Goal: Browse casually: Explore the website without a specific task or goal

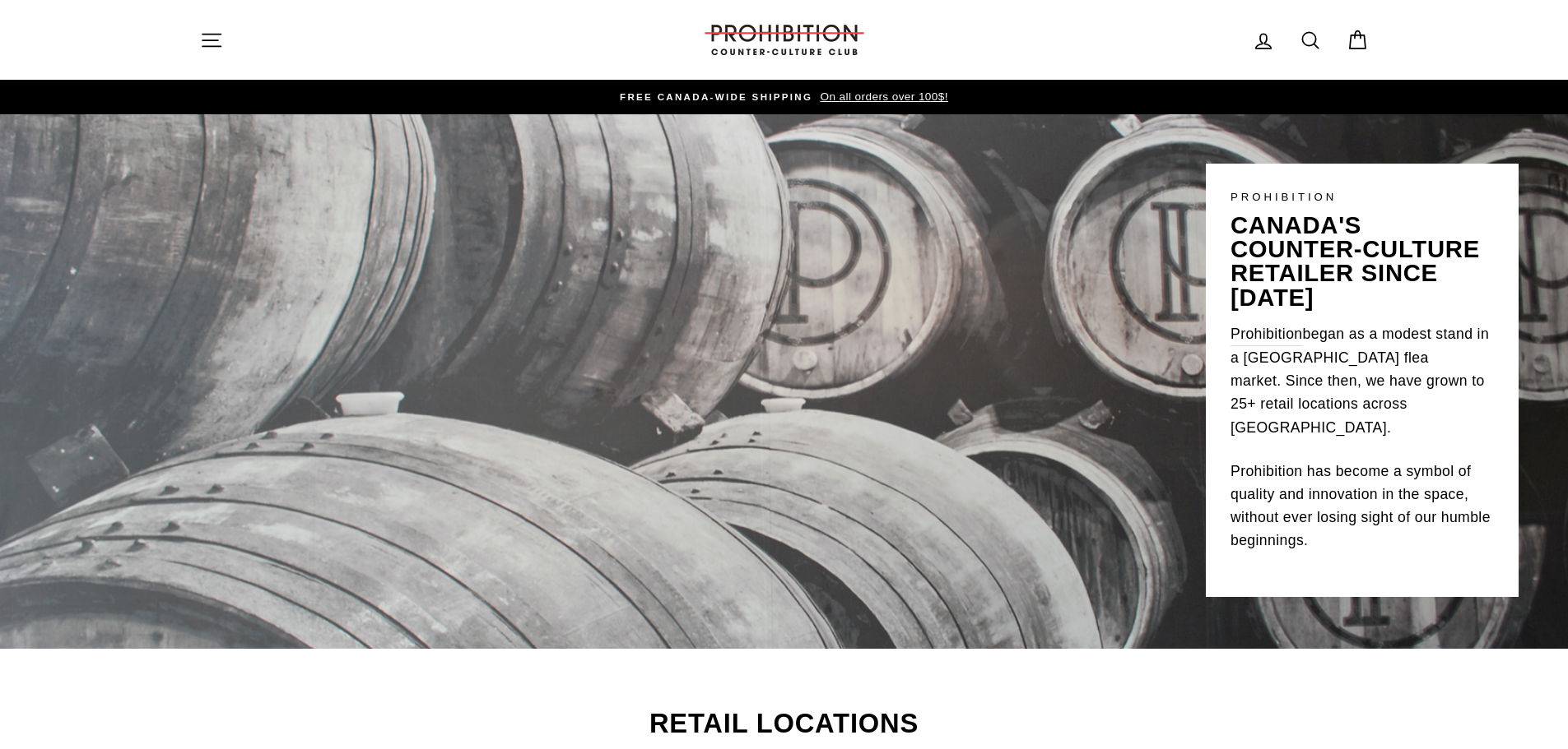
click at [204, 39] on icon "button" at bounding box center [211, 40] width 23 height 23
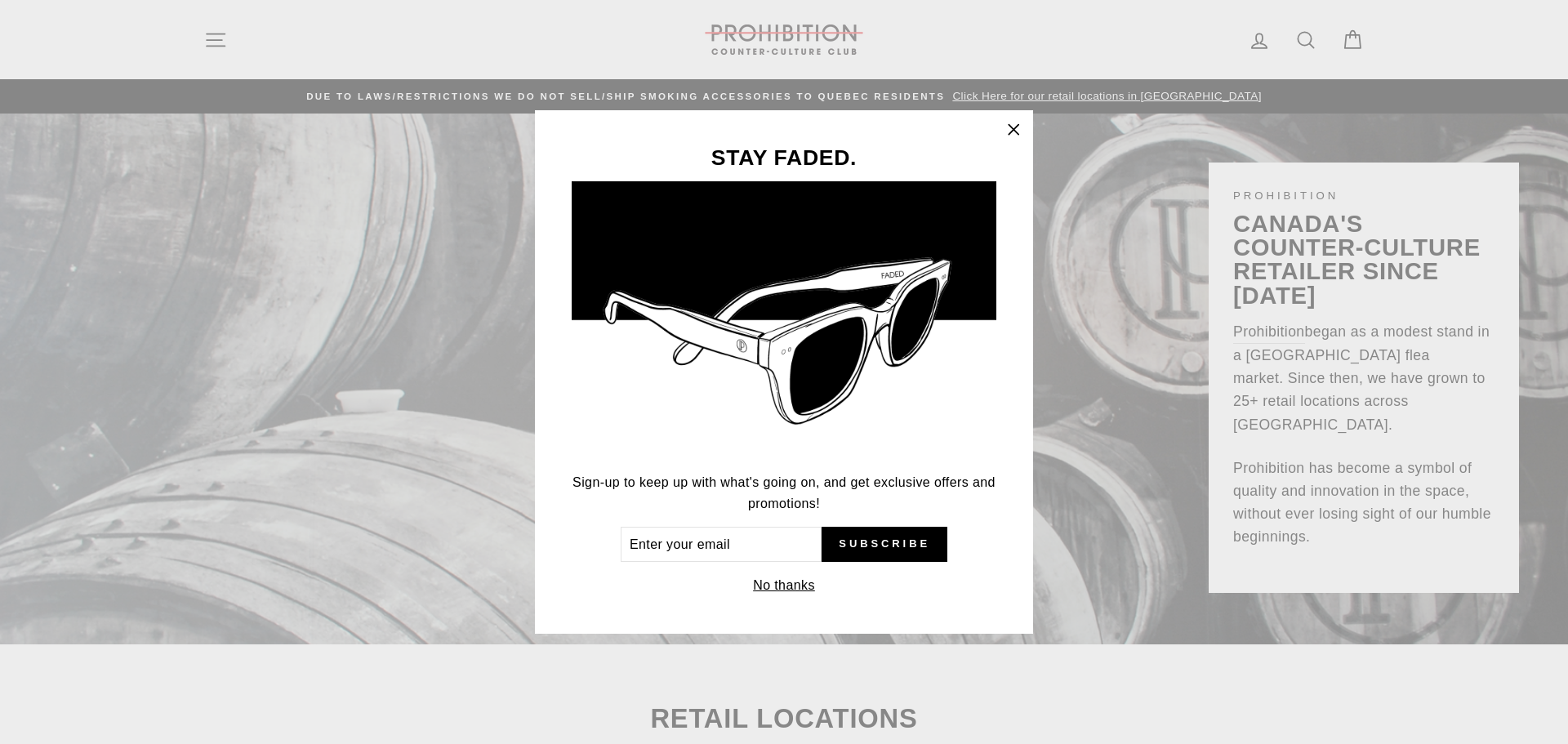
click at [1014, 137] on icon "button" at bounding box center [1013, 130] width 23 height 23
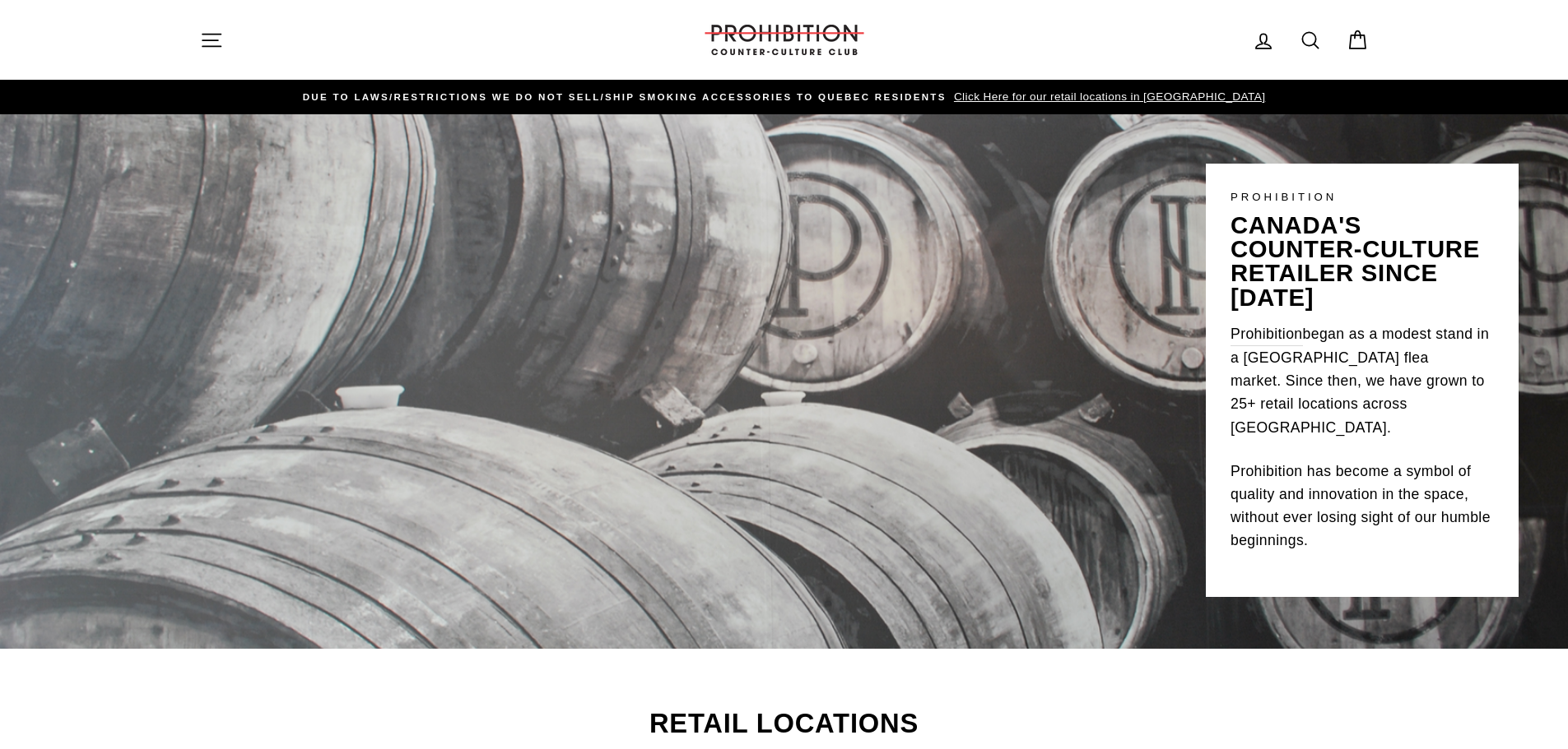
click at [193, 50] on button "Site navigation" at bounding box center [211, 40] width 42 height 35
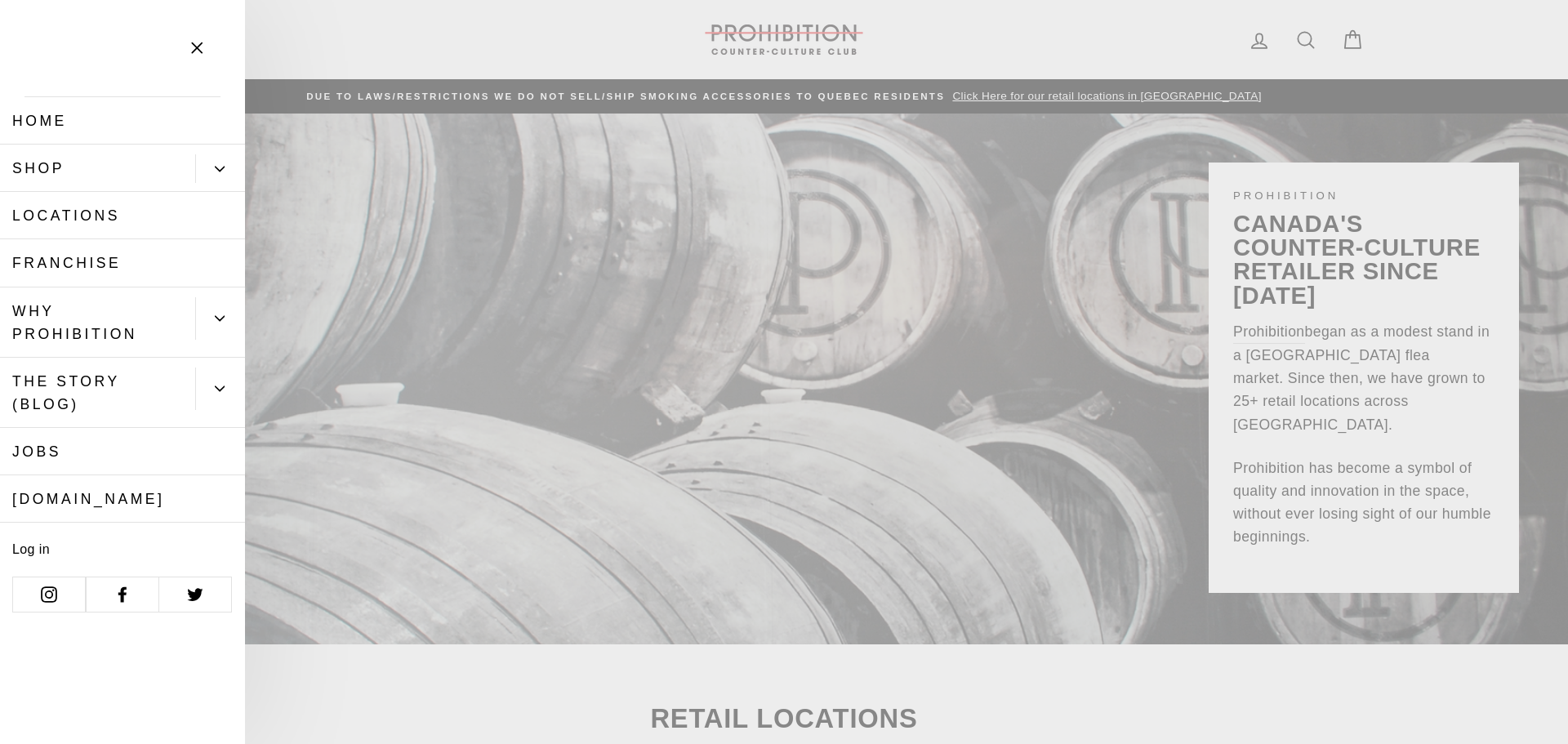
click at [207, 167] on button "Primary" at bounding box center [220, 168] width 50 height 28
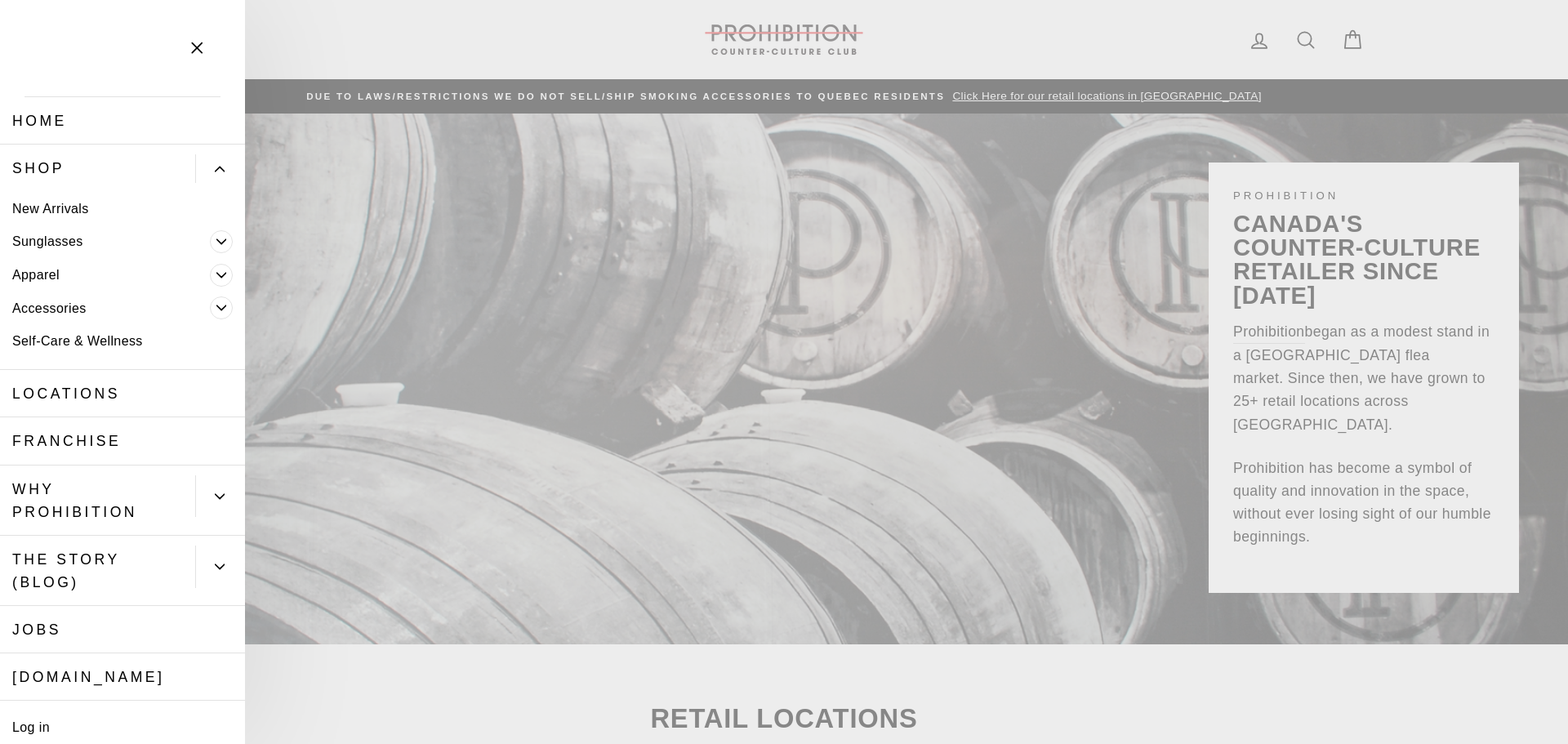
click at [216, 305] on icon "Primary" at bounding box center [221, 308] width 9 height 9
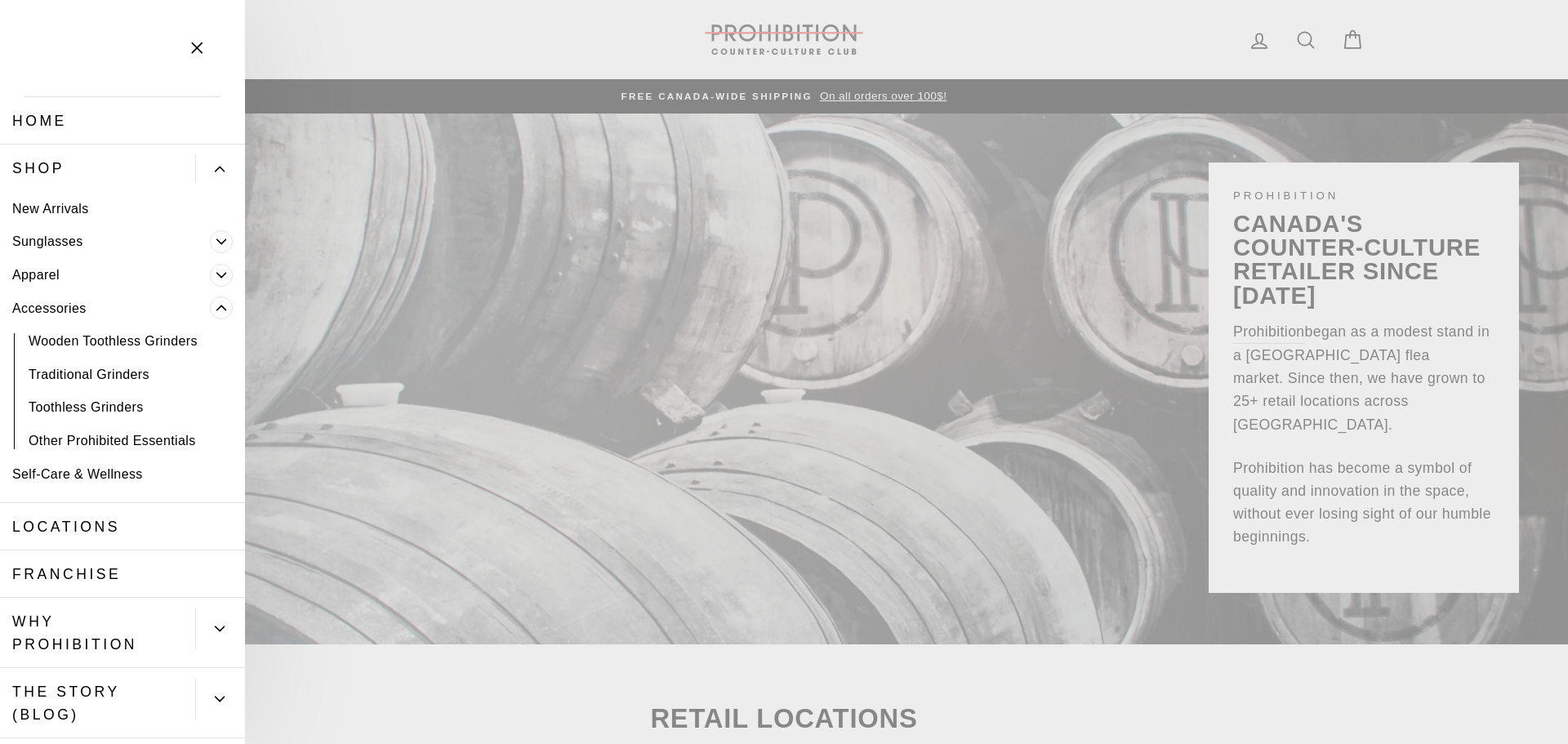
click at [210, 302] on span "Primary" at bounding box center [221, 308] width 23 height 23
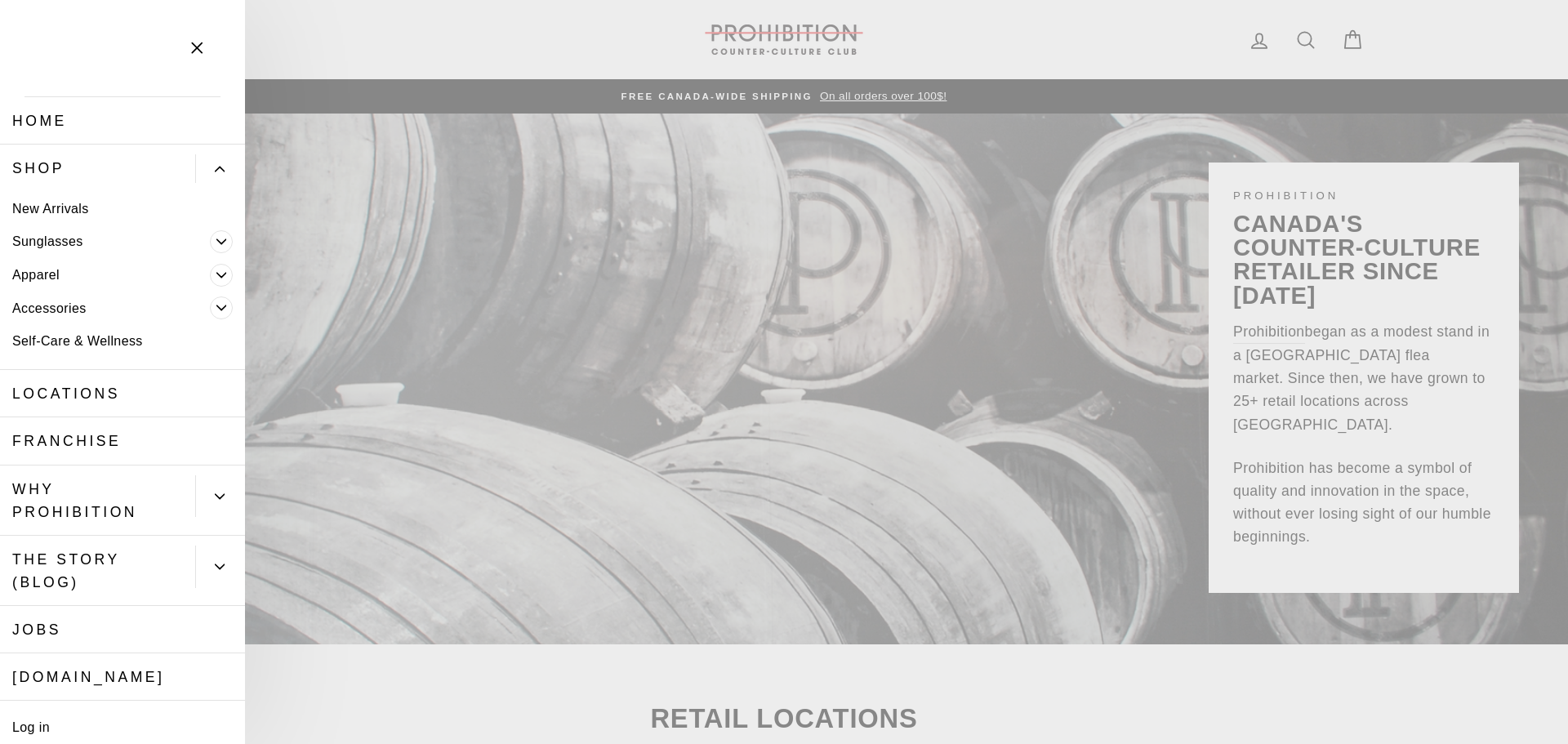
click at [217, 275] on icon "Primary" at bounding box center [222, 275] width 9 height 4
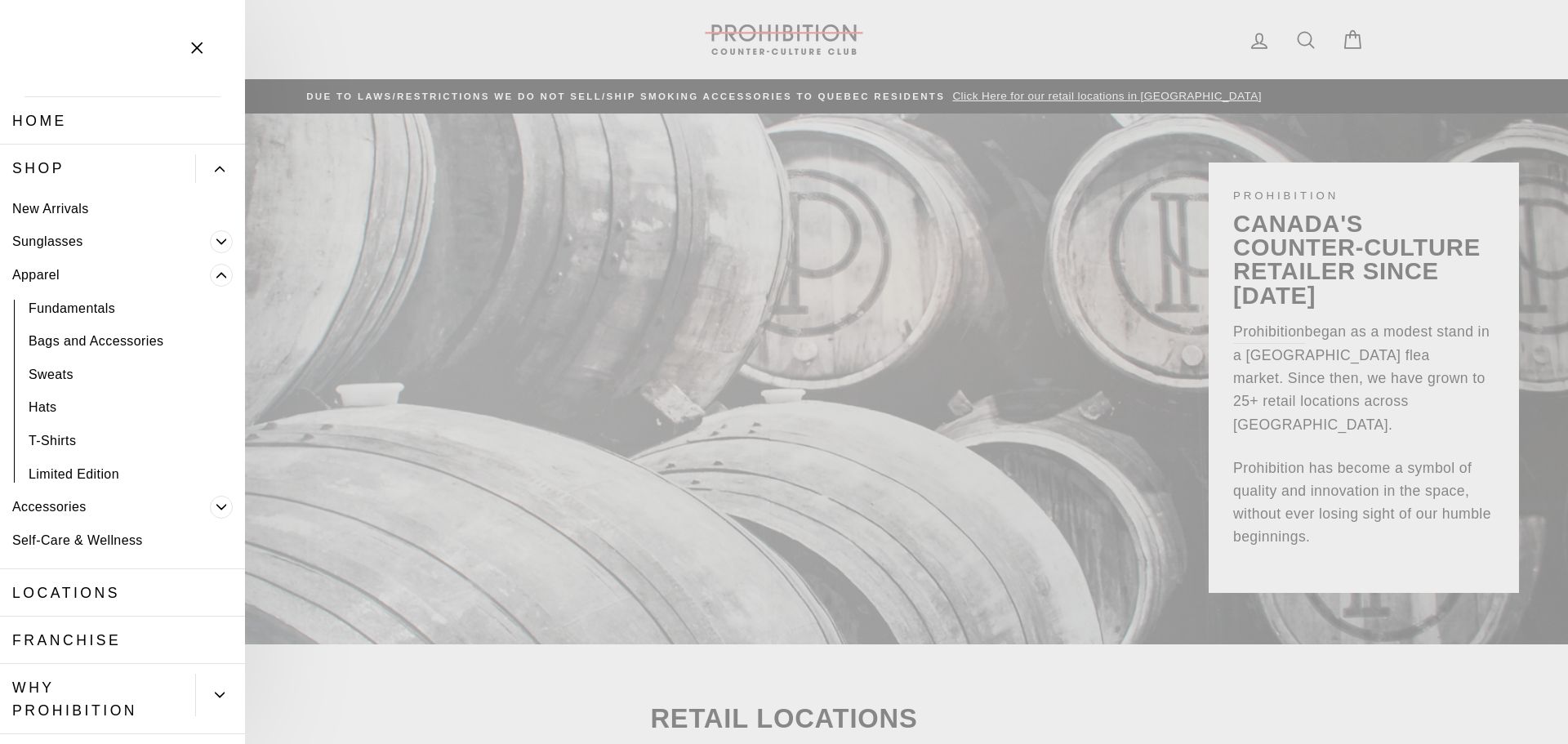
click at [216, 277] on icon "Primary" at bounding box center [221, 275] width 9 height 9
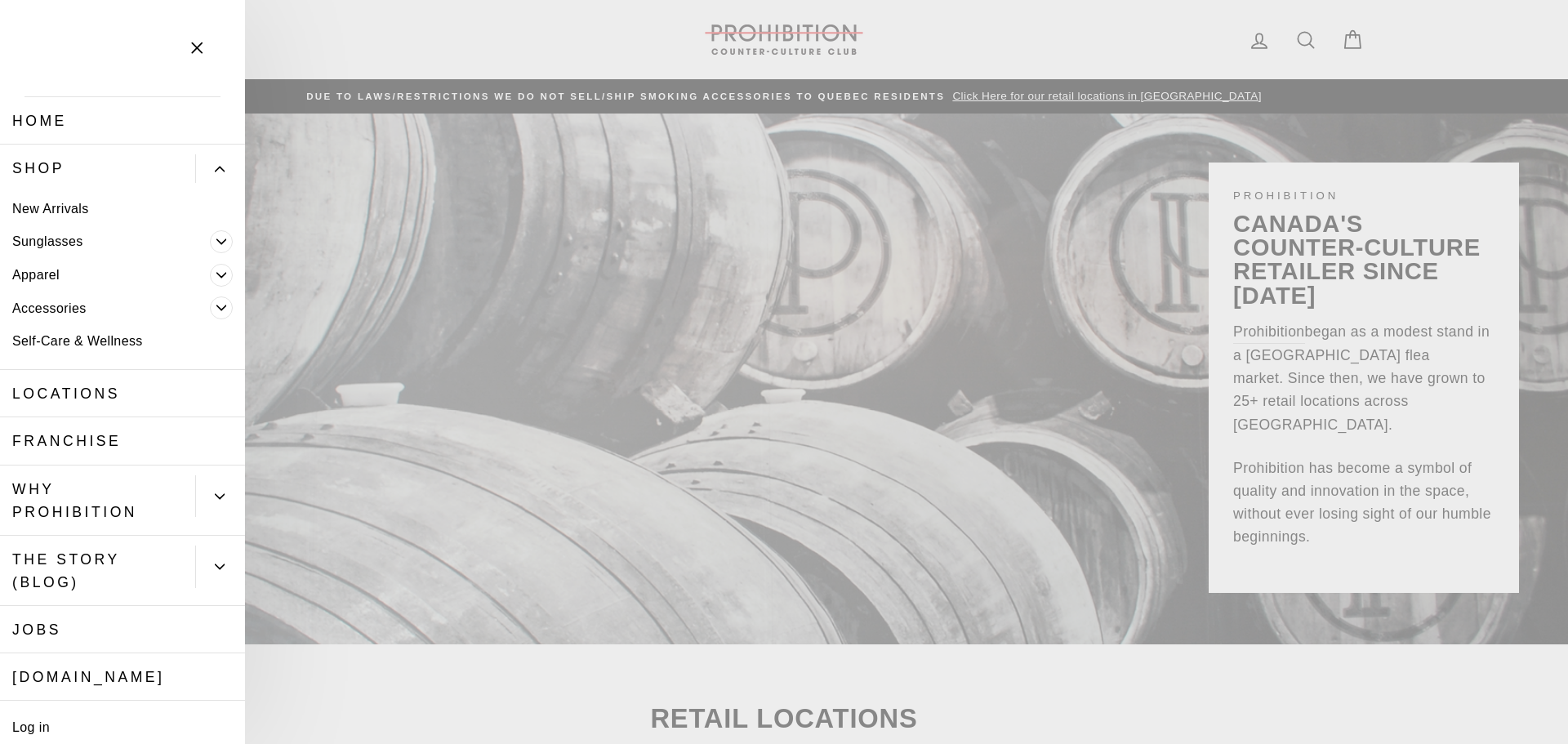
click at [16, 269] on link "Apparel" at bounding box center [105, 274] width 210 height 34
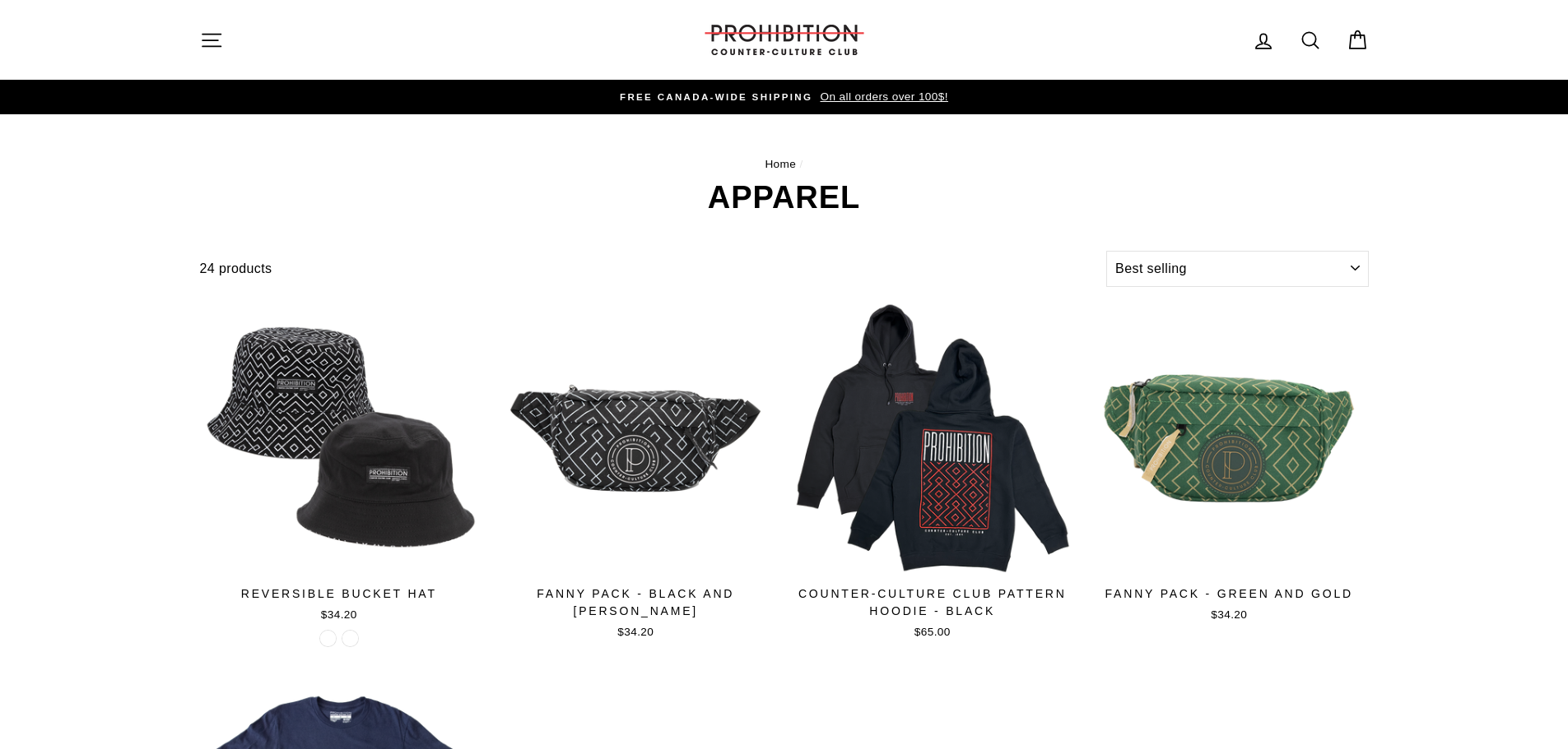
select select "best-selling"
click at [216, 52] on button "Site navigation" at bounding box center [211, 40] width 42 height 35
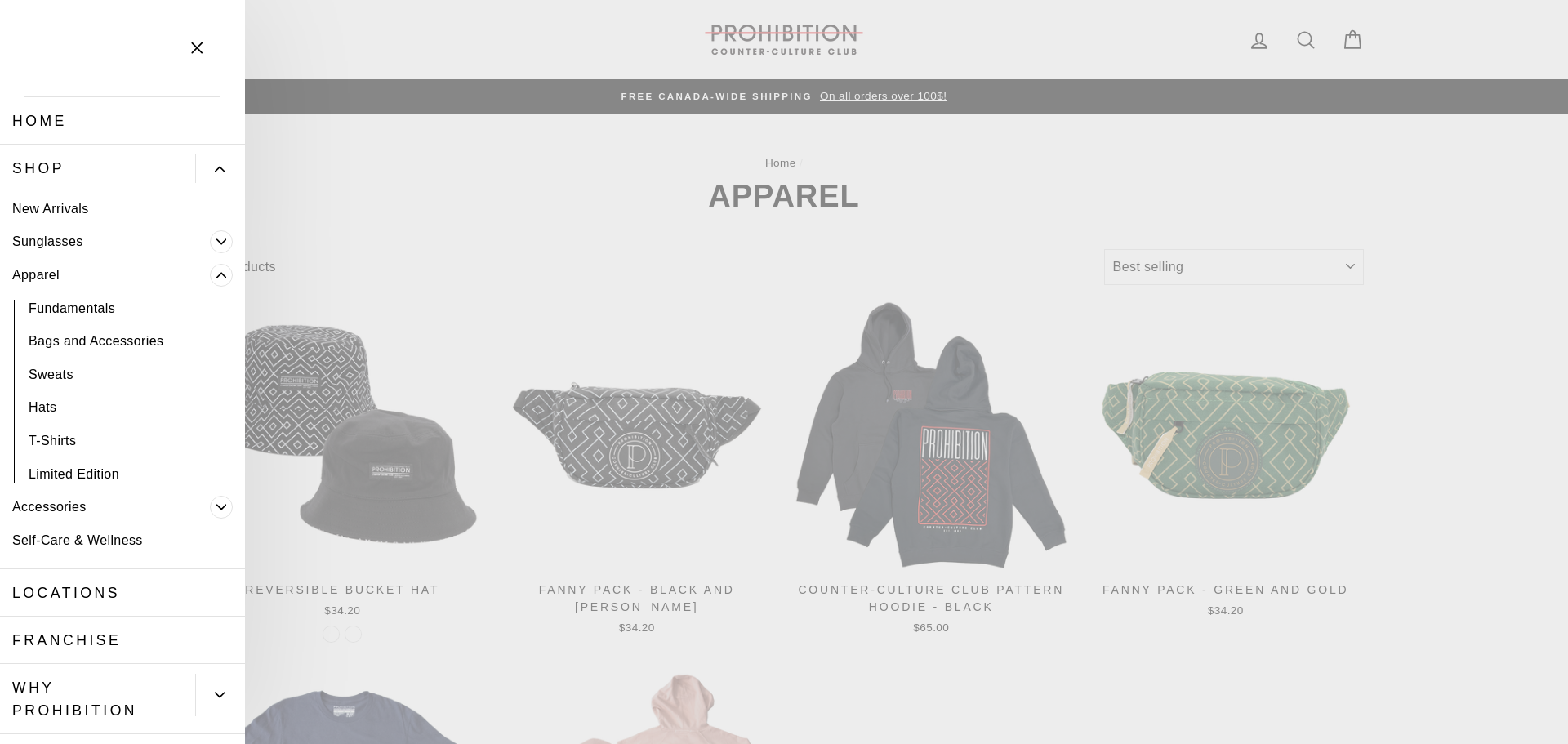
click at [44, 170] on link "Shop" at bounding box center [97, 168] width 195 height 47
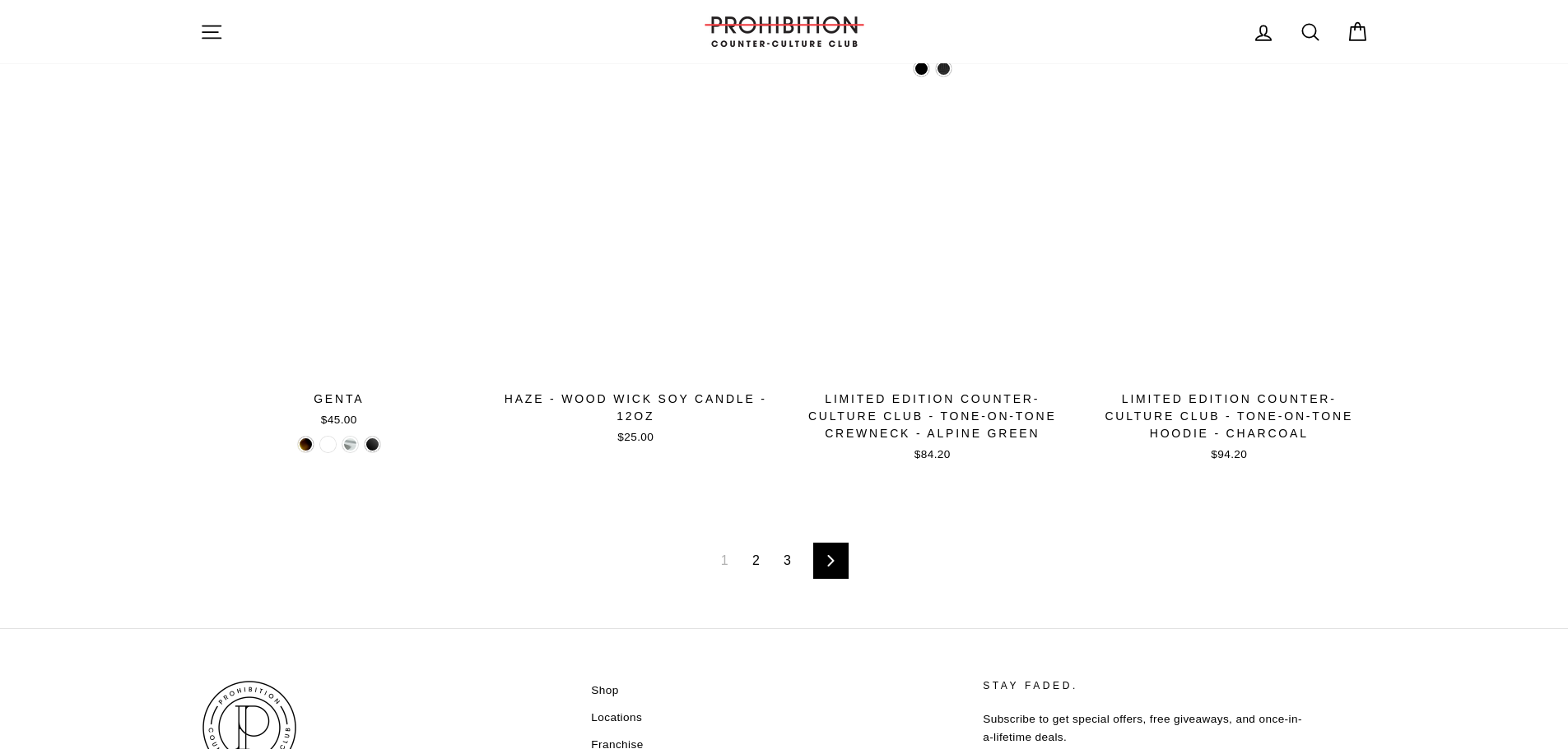
scroll to position [2550, 0]
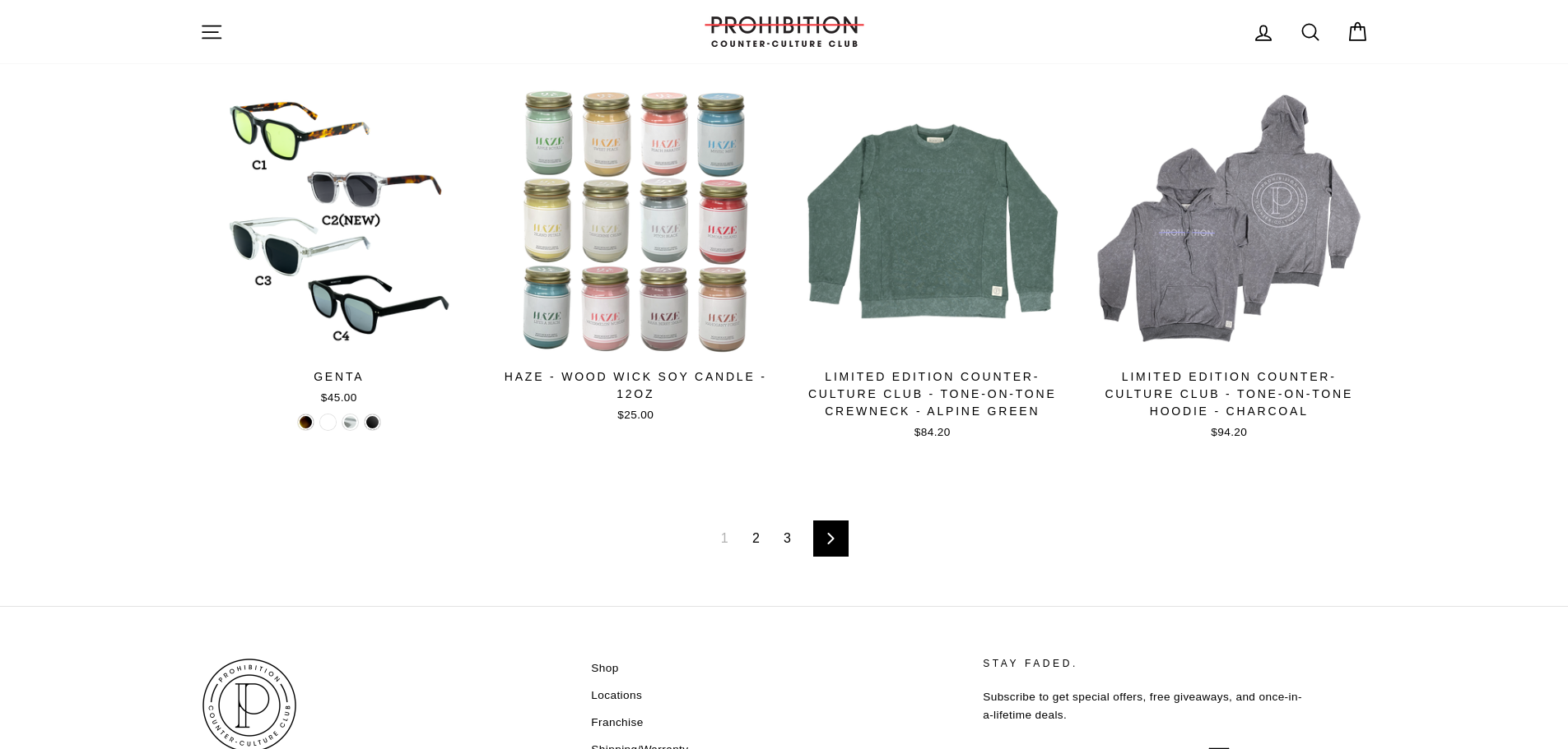
drag, startPoint x: 311, startPoint y: 261, endPoint x: 579, endPoint y: 566, distance: 406.0
click at [543, 581] on div "1 2 3 Next" at bounding box center [784, 539] width 1168 height 135
click at [828, 554] on link "Next" at bounding box center [831, 539] width 35 height 36
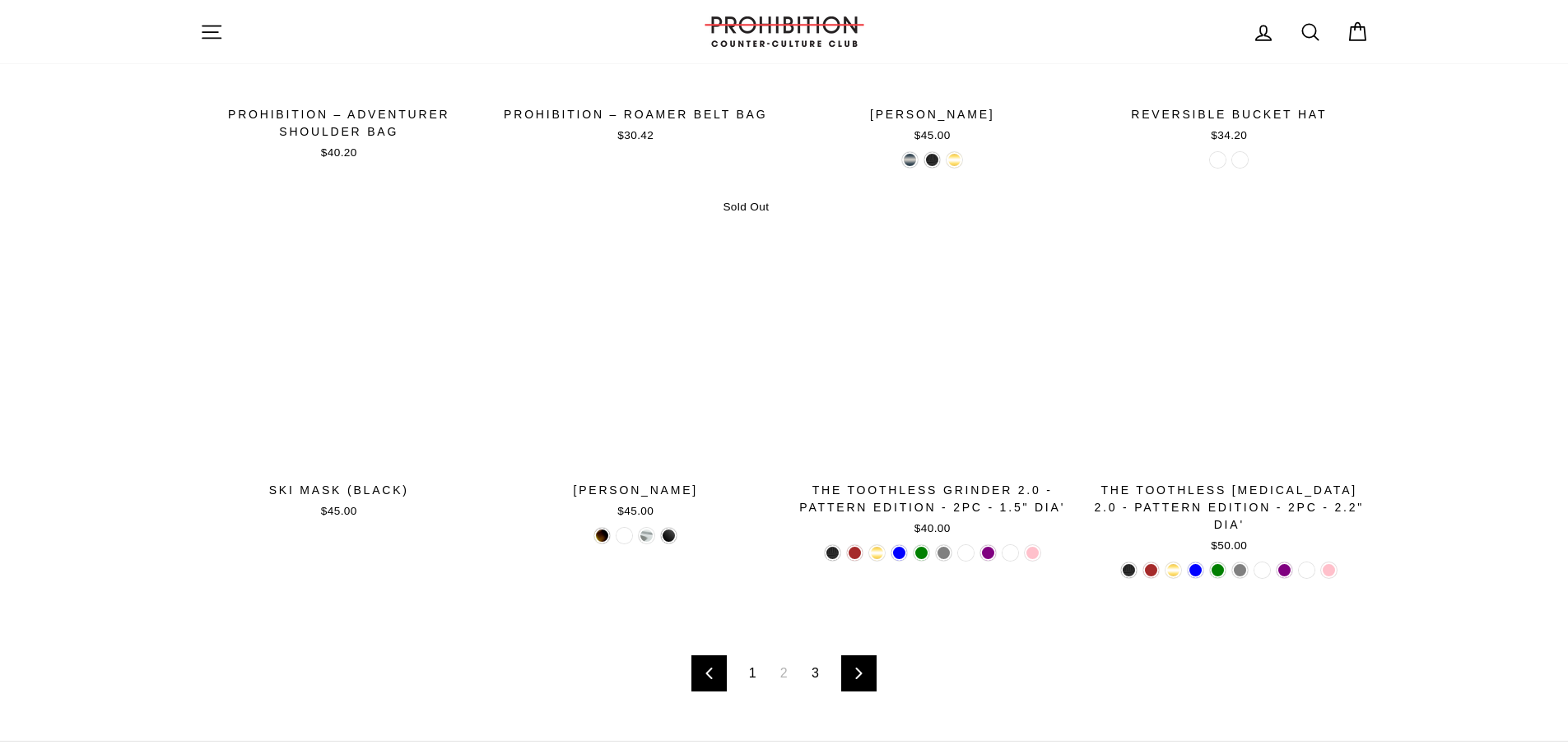
scroll to position [2385, 0]
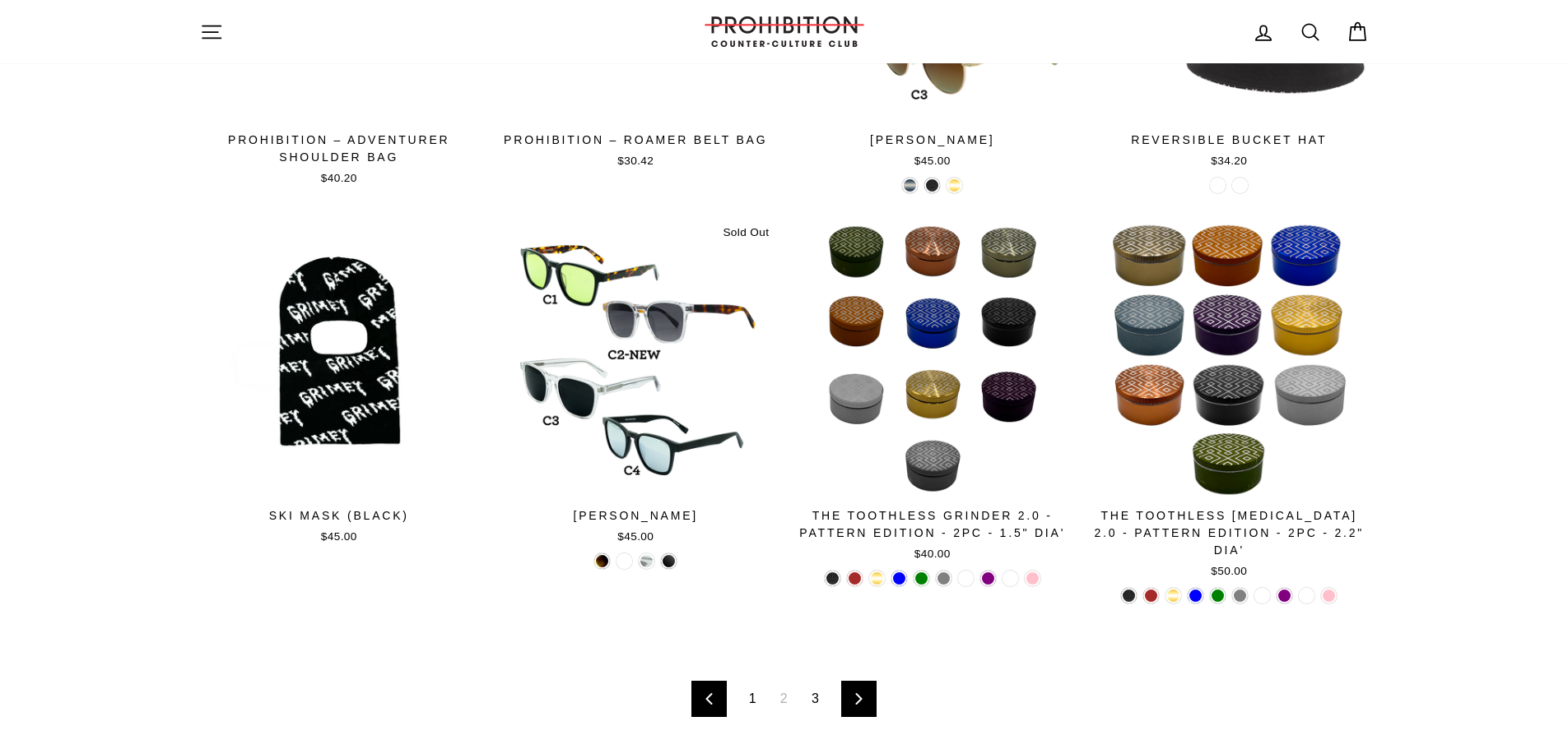
click at [864, 681] on link "Next" at bounding box center [858, 699] width 35 height 36
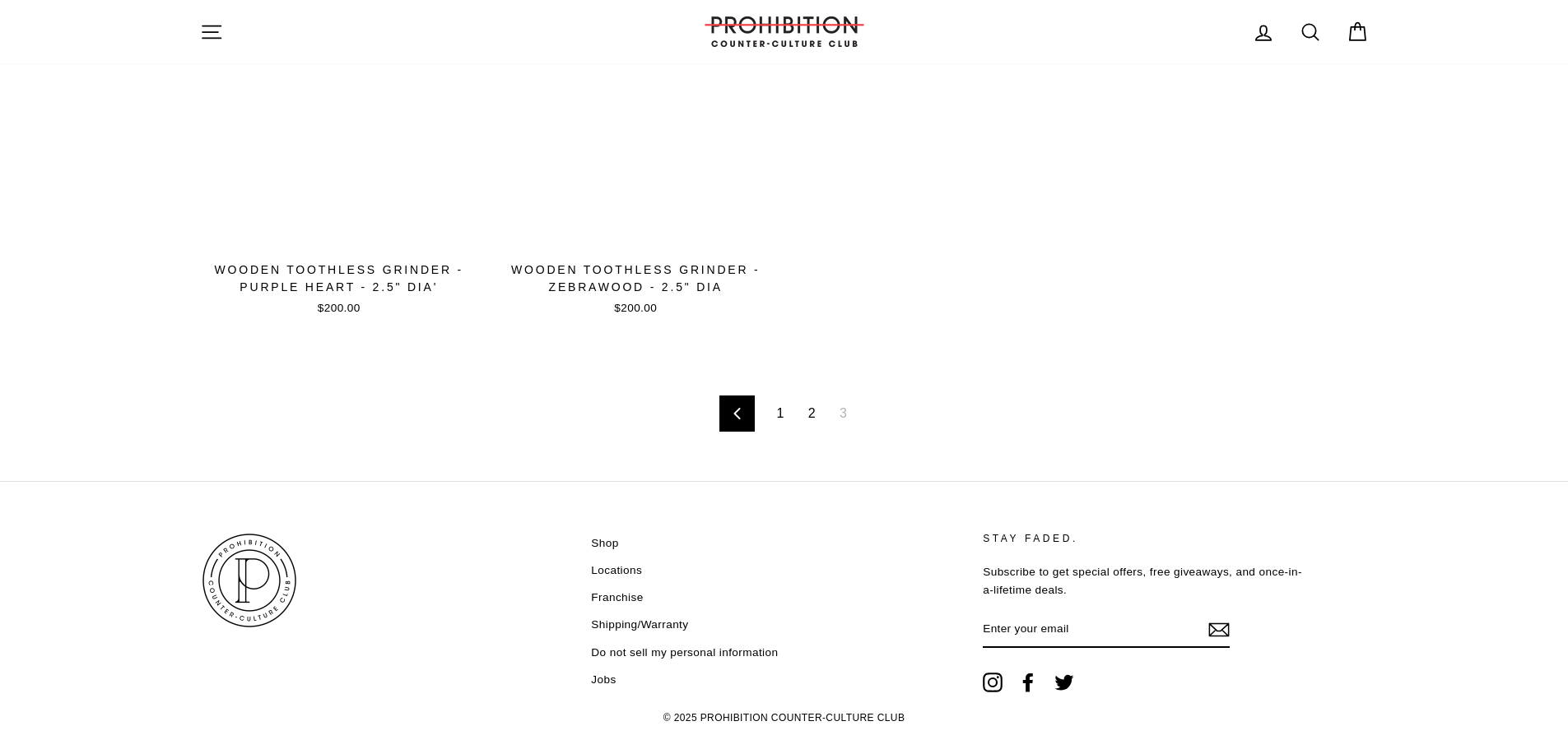
scroll to position [1563, 0]
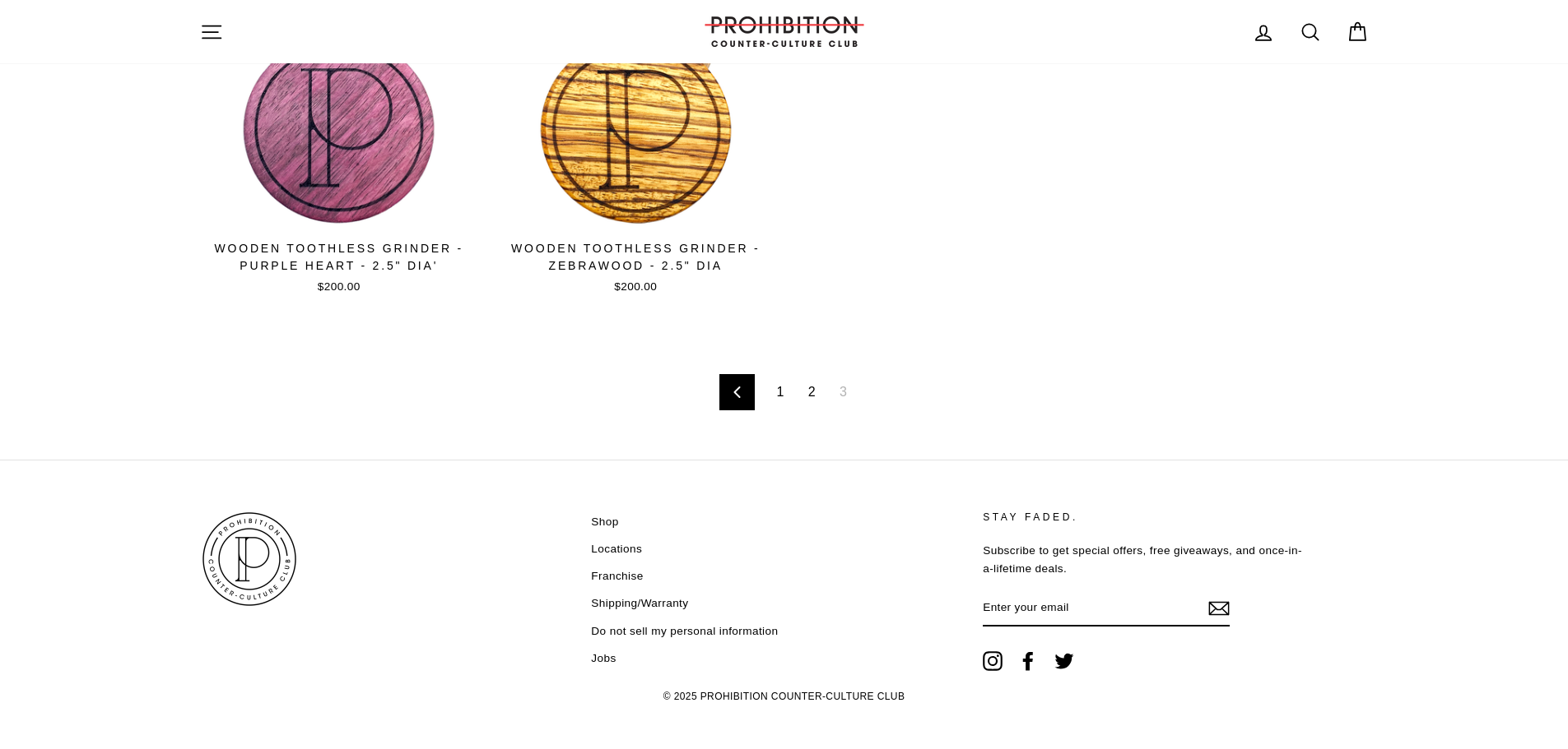
click at [813, 385] on link "2" at bounding box center [811, 392] width 27 height 26
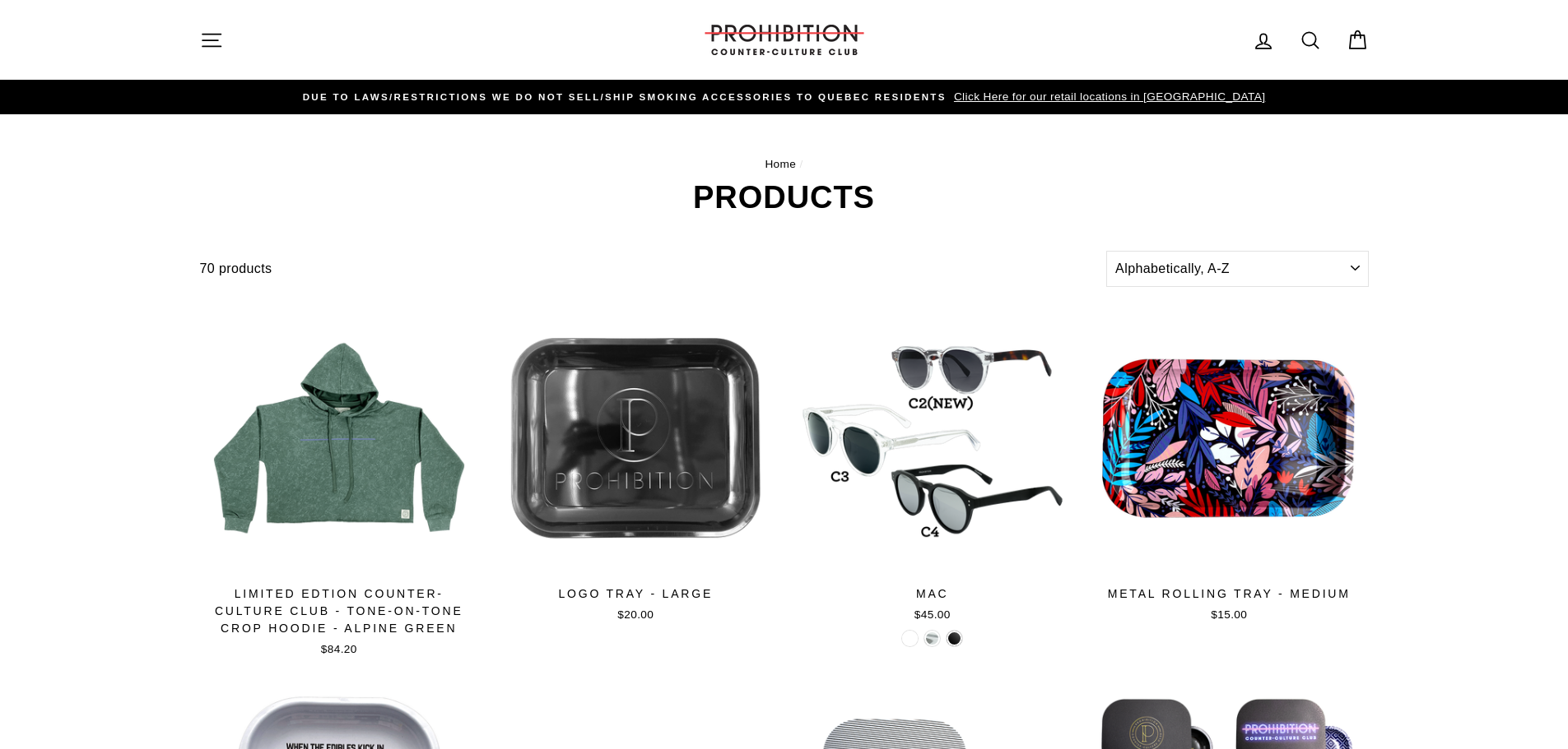
click at [225, 35] on button "Site navigation" at bounding box center [211, 40] width 42 height 35
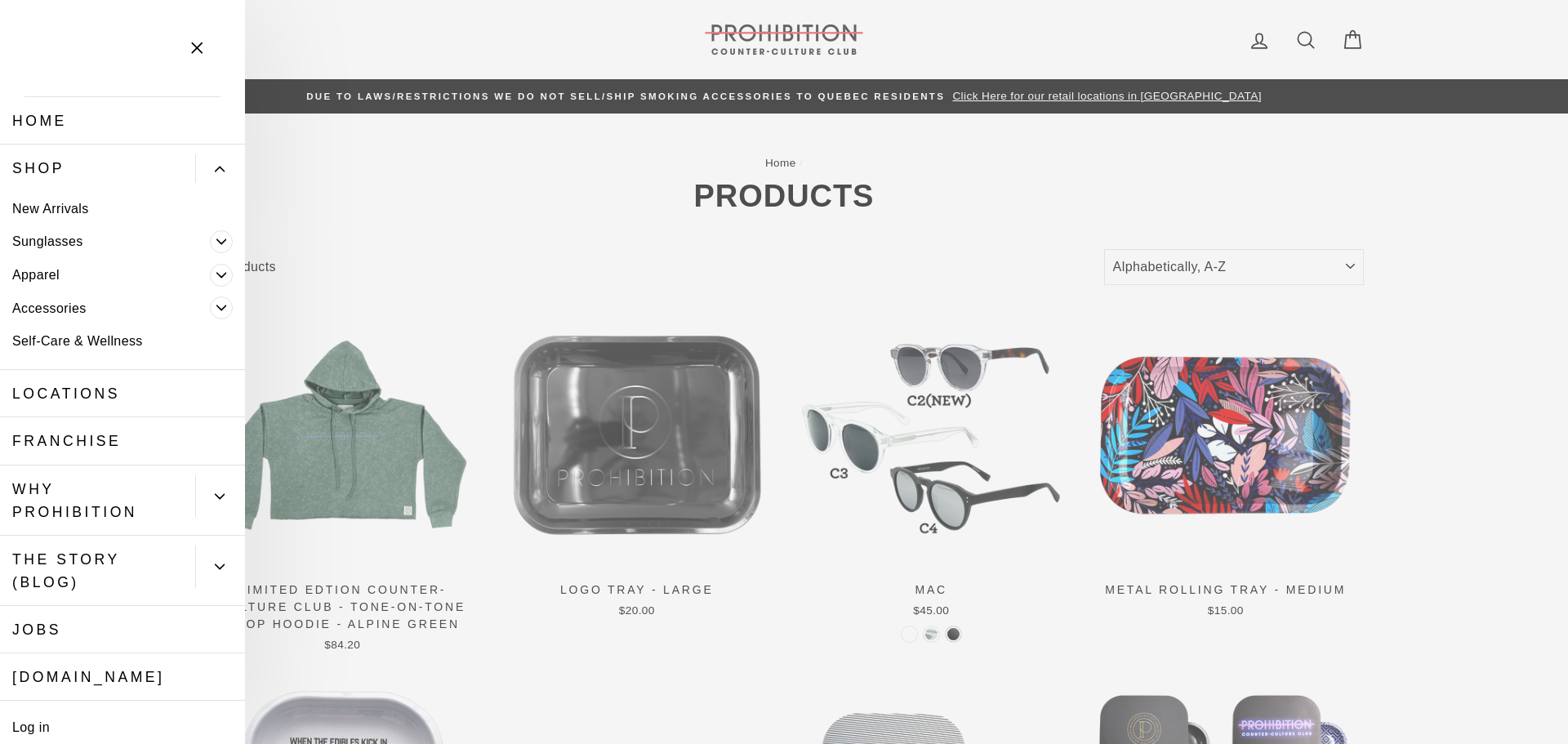
drag, startPoint x: 158, startPoint y: 198, endPoint x: 84, endPoint y: 351, distance: 170.0
click at [84, 351] on link "Self-Care & Wellness" at bounding box center [122, 341] width 245 height 34
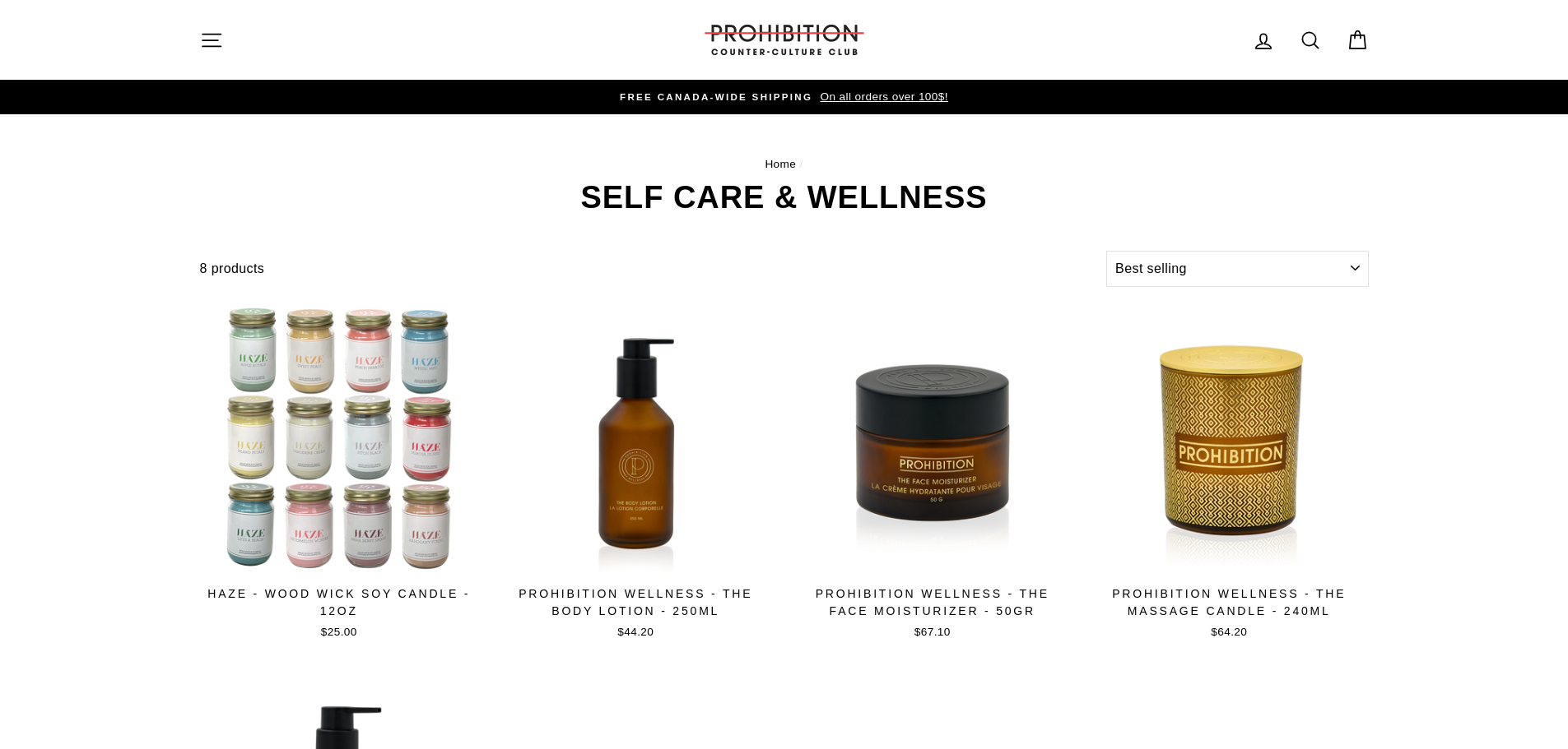
select select "best-selling"
